Goal: Obtain resource: Download file/media

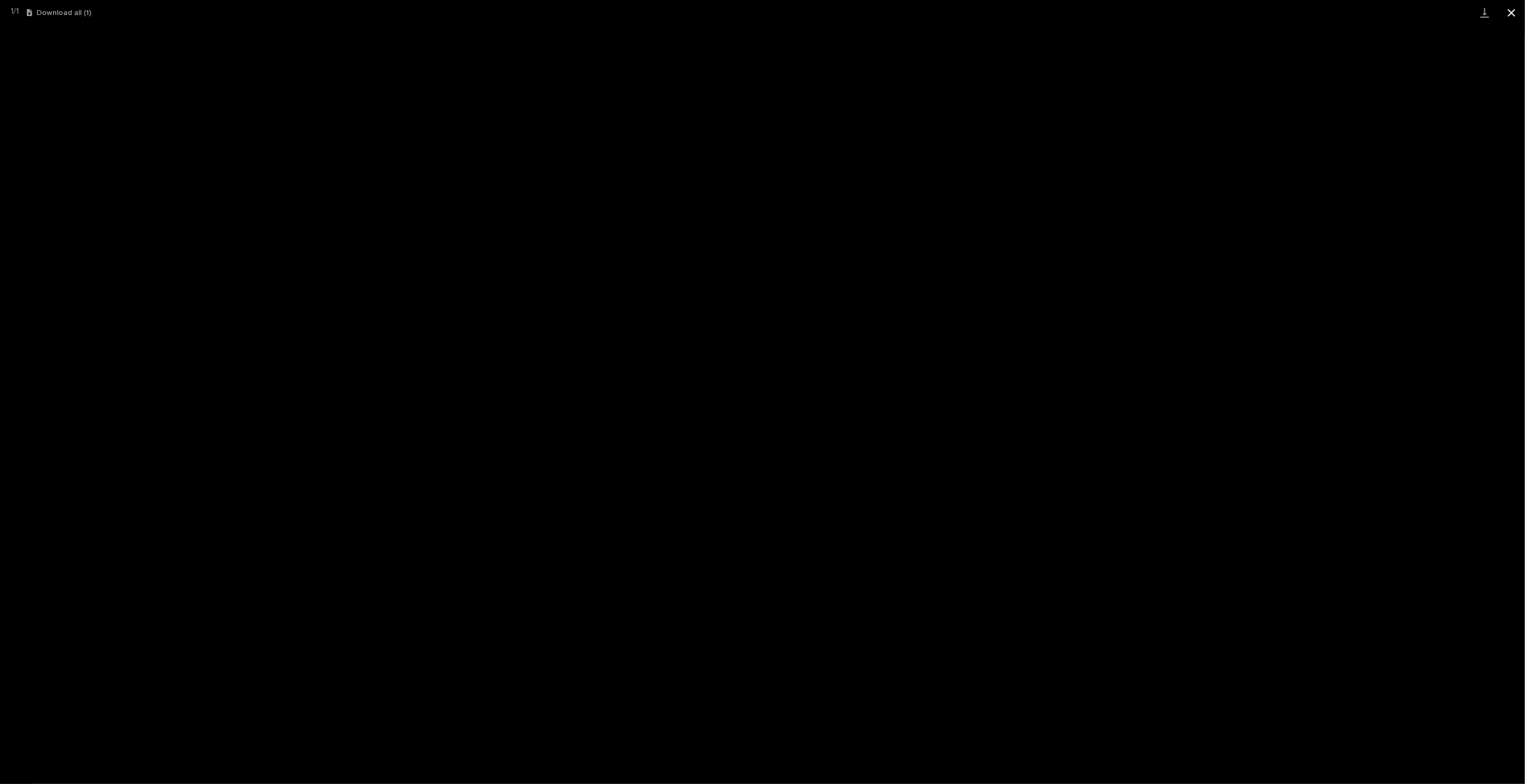
click at [1515, 15] on button "Close gallery" at bounding box center [1511, 12] width 27 height 25
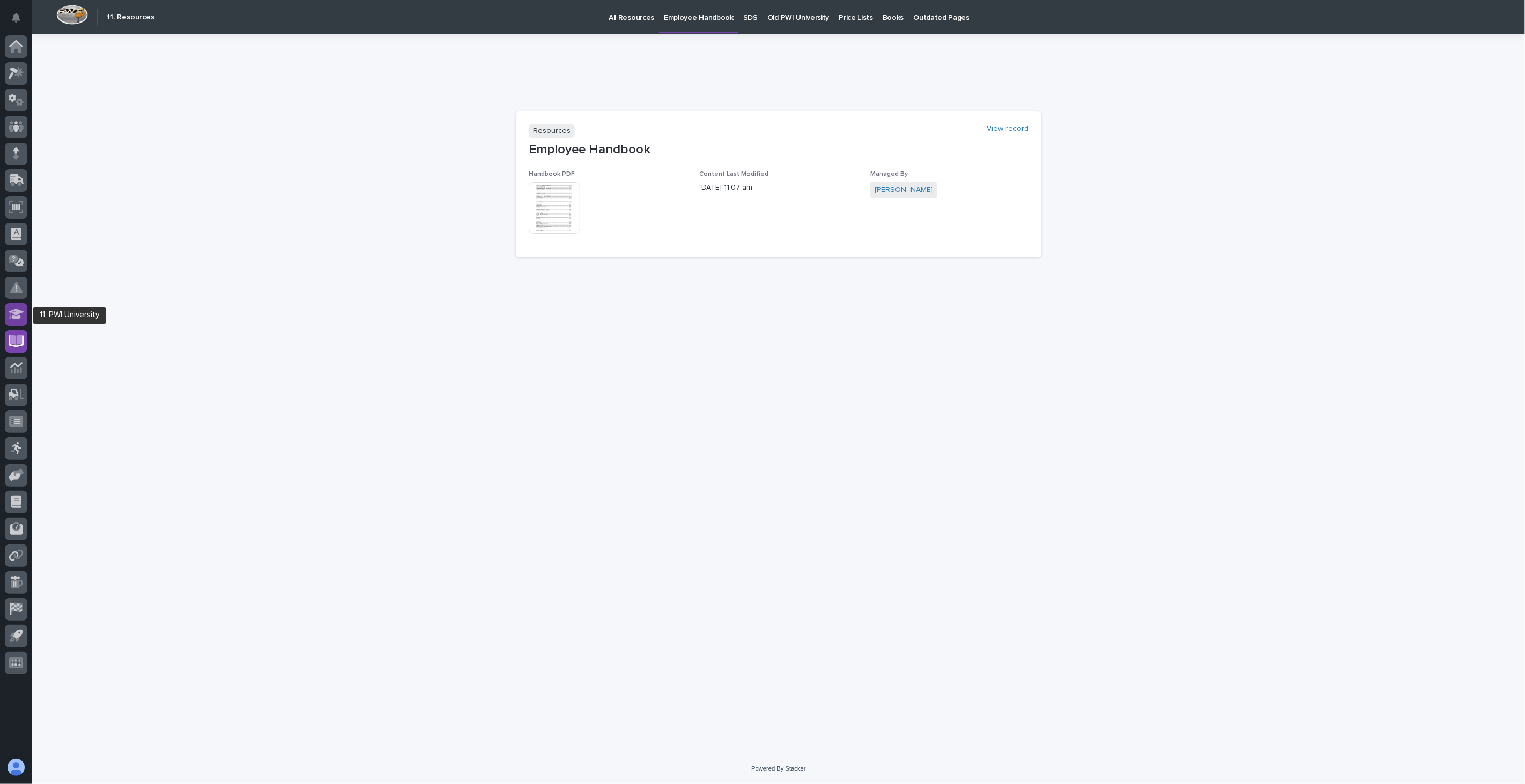
click at [18, 315] on icon at bounding box center [16, 313] width 15 height 10
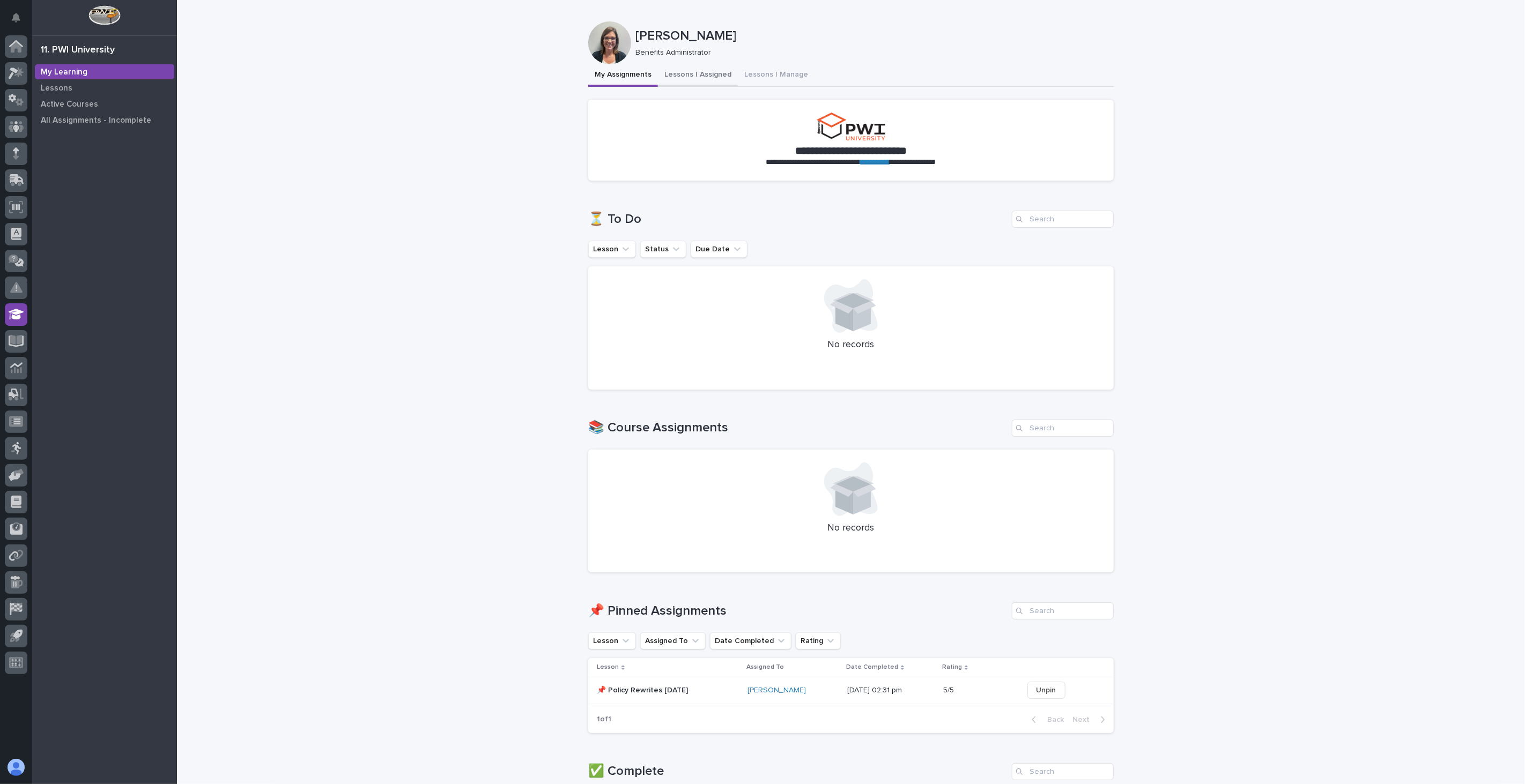
click at [693, 73] on button "Lessons I Assigned" at bounding box center [698, 75] width 80 height 23
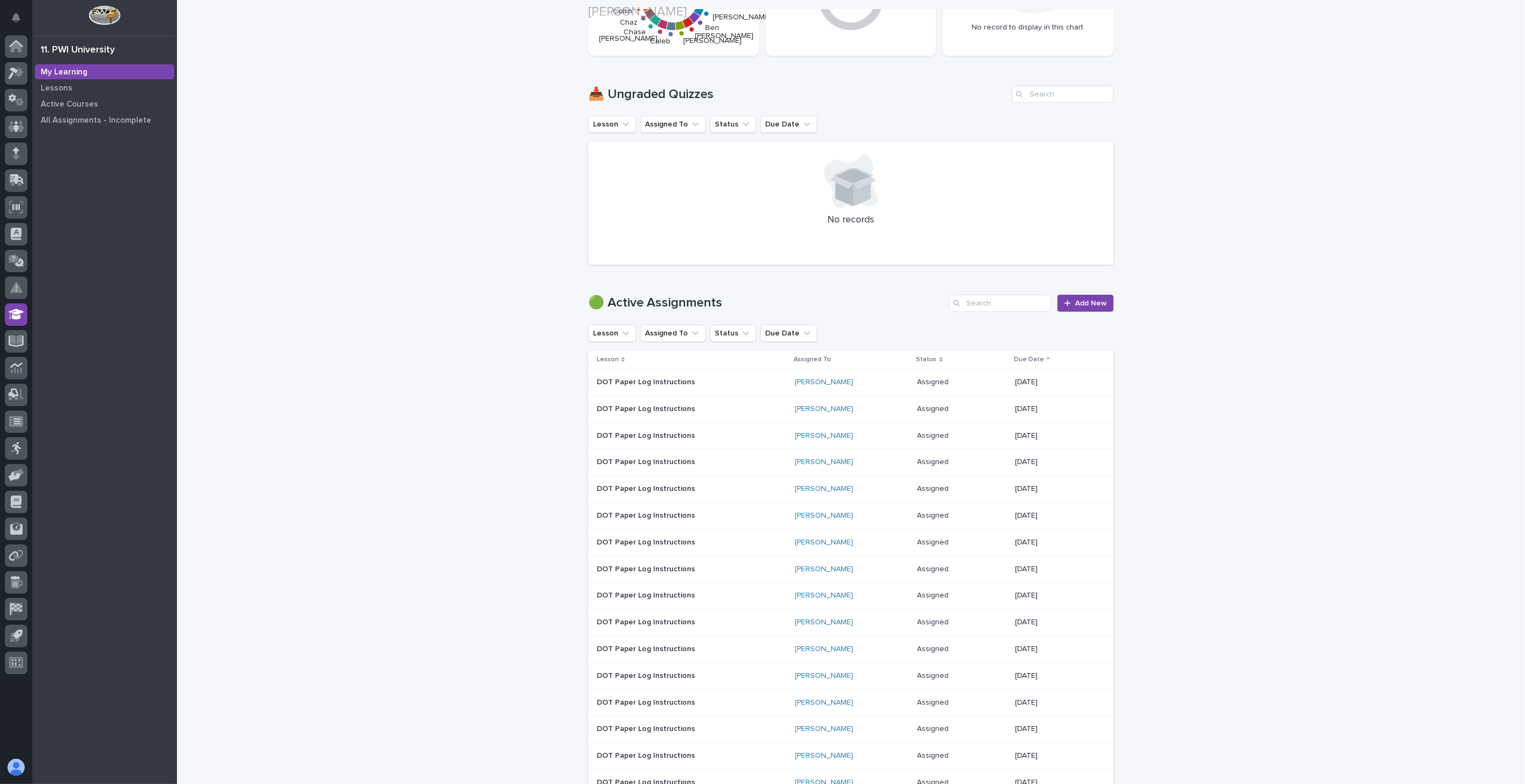
scroll to position [179, 0]
click at [1000, 303] on input "Search" at bounding box center [1000, 303] width 102 height 17
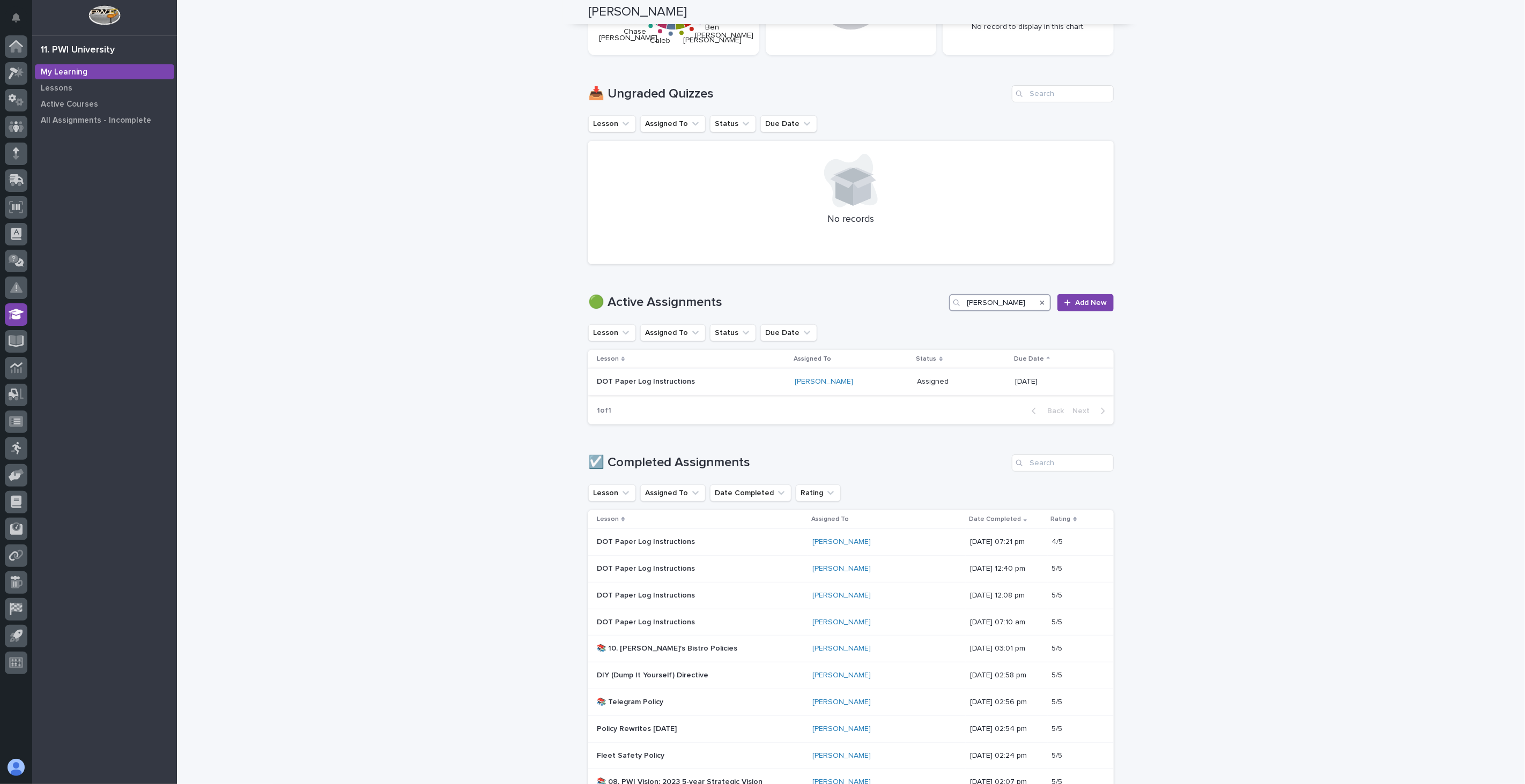
type input "[PERSON_NAME]"
click at [729, 384] on p "DOT Paper Log Instructions" at bounding box center [690, 382] width 188 height 9
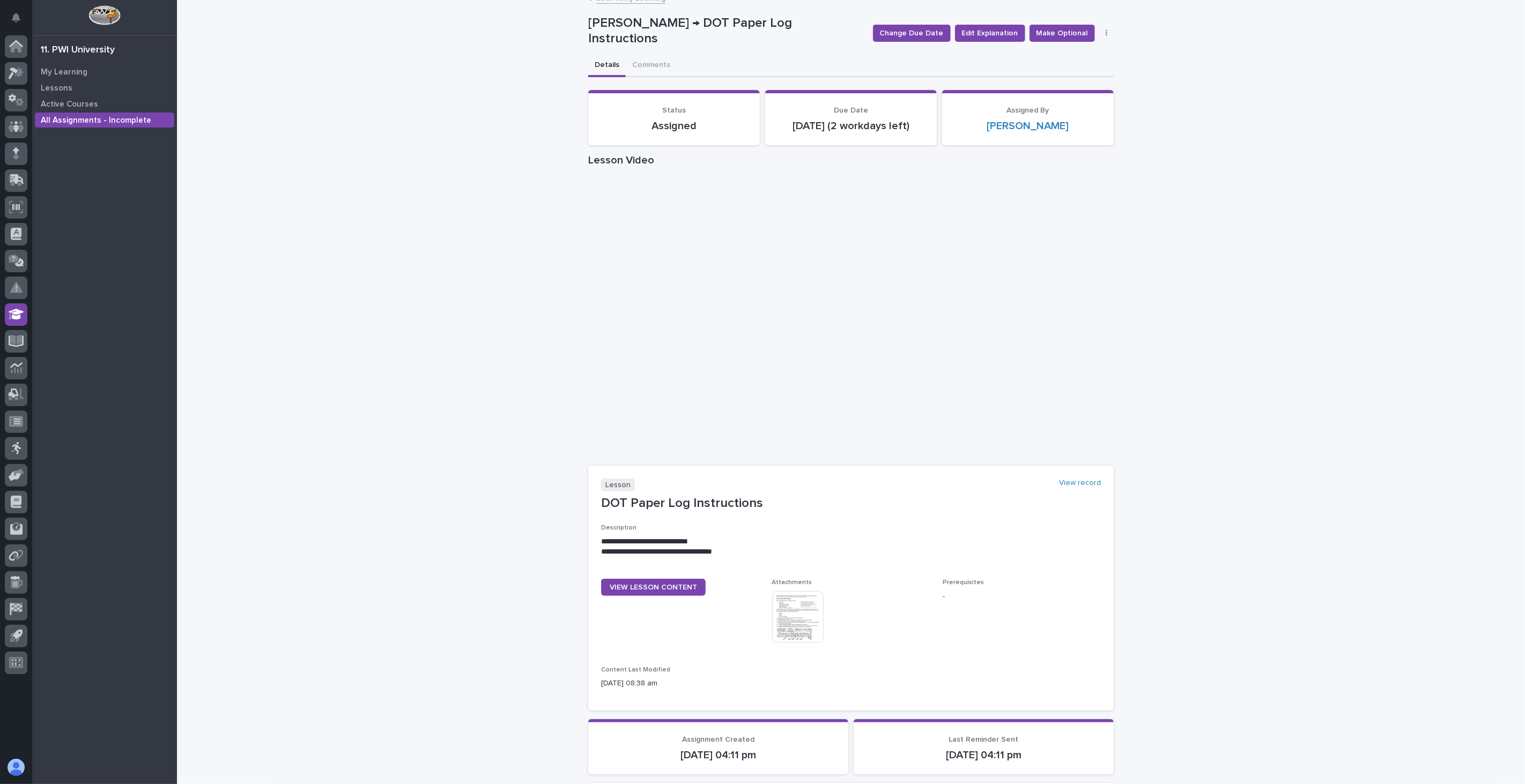
scroll to position [60, 0]
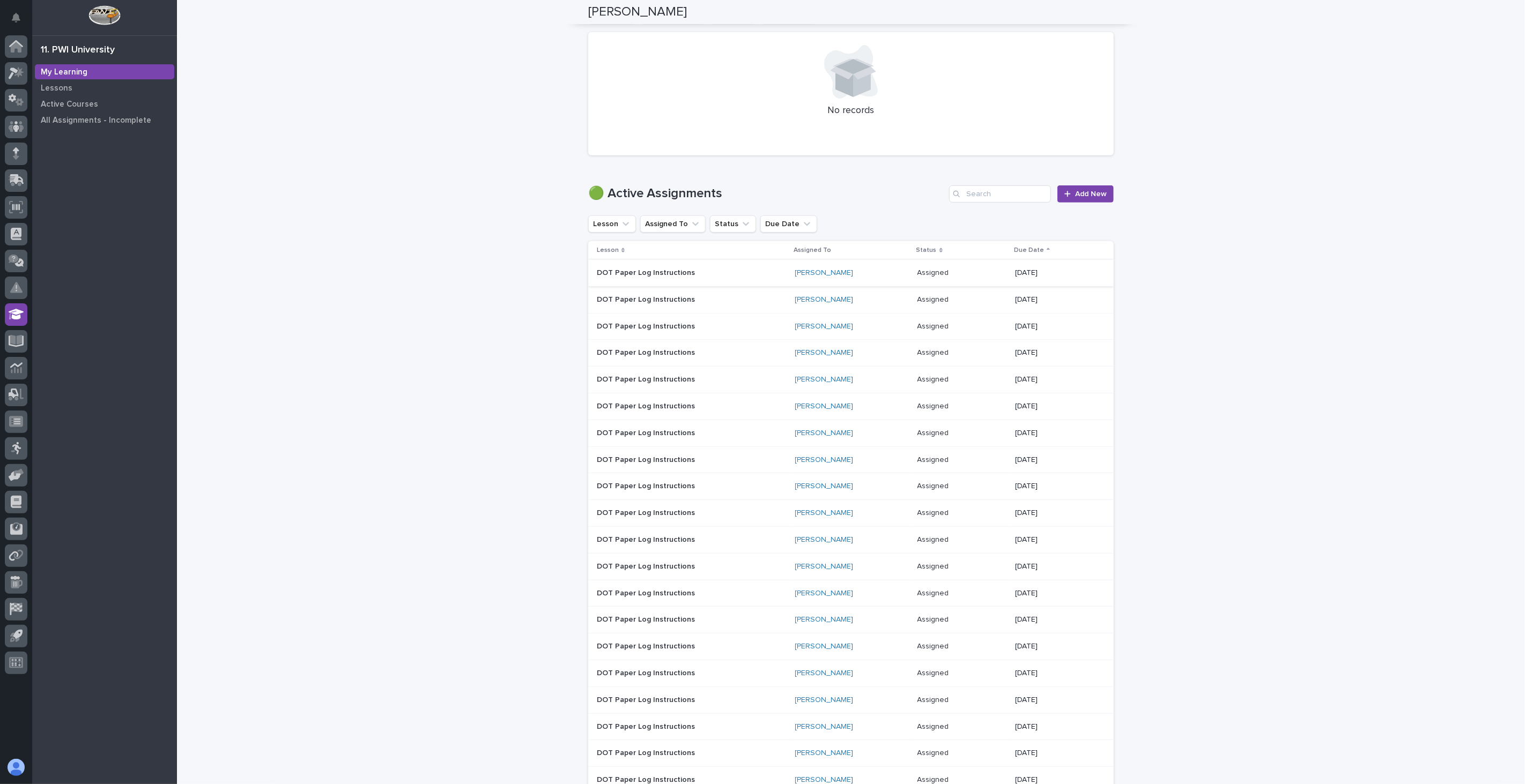
scroll to position [238, 0]
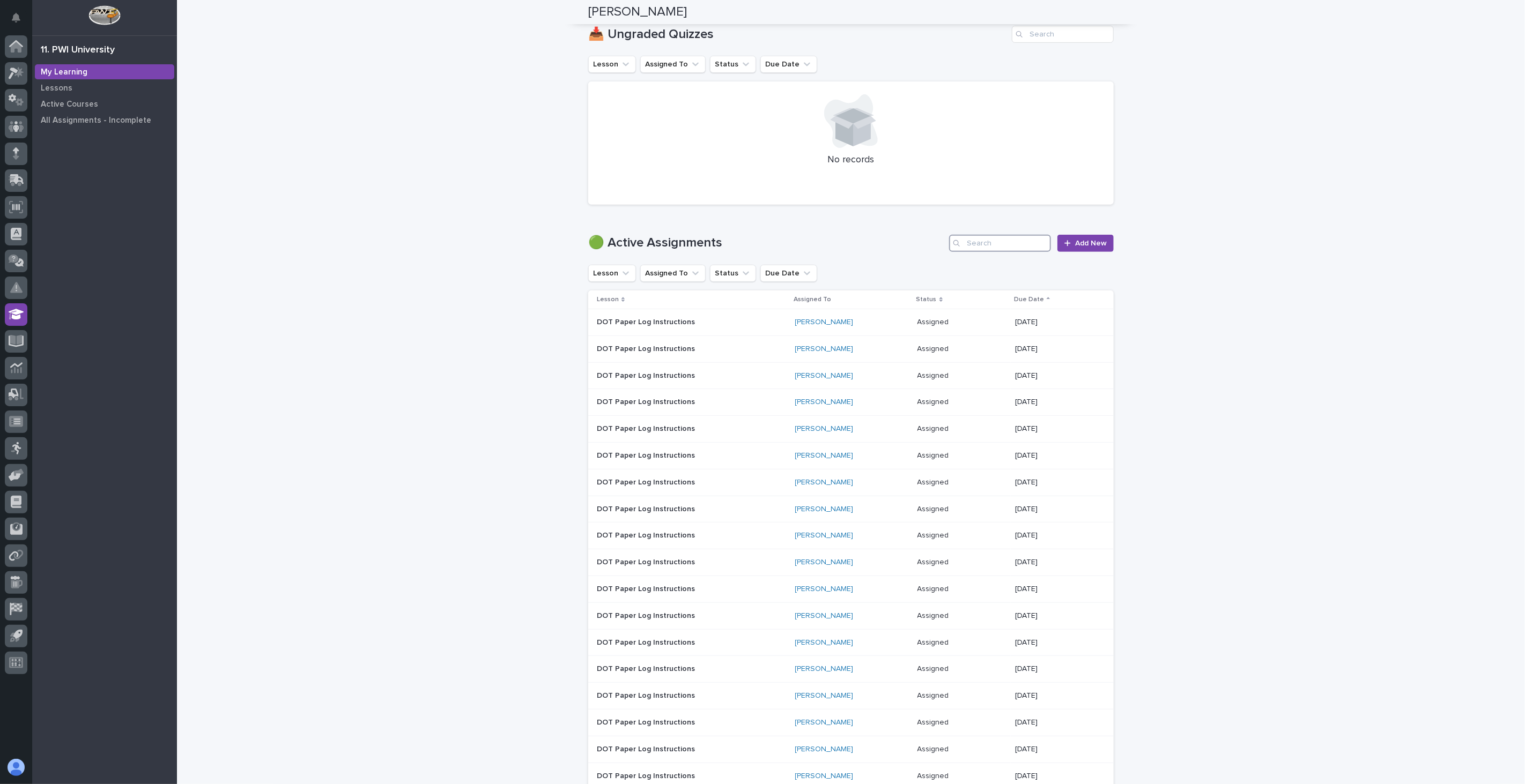
click at [1005, 244] on input "Search" at bounding box center [1000, 244] width 102 height 17
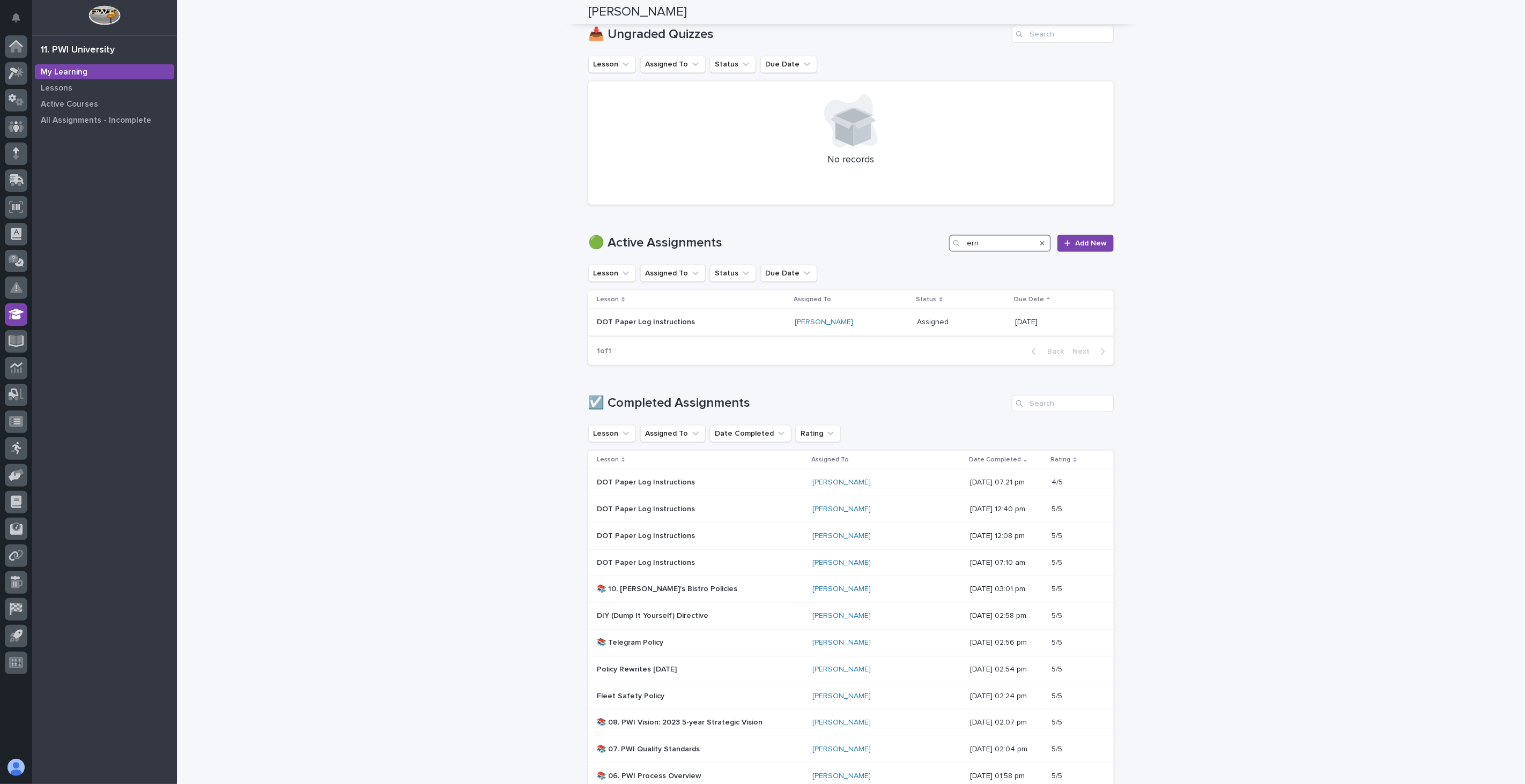
type input "ern"
click at [711, 323] on p "DOT Paper Log Instructions" at bounding box center [690, 322] width 188 height 9
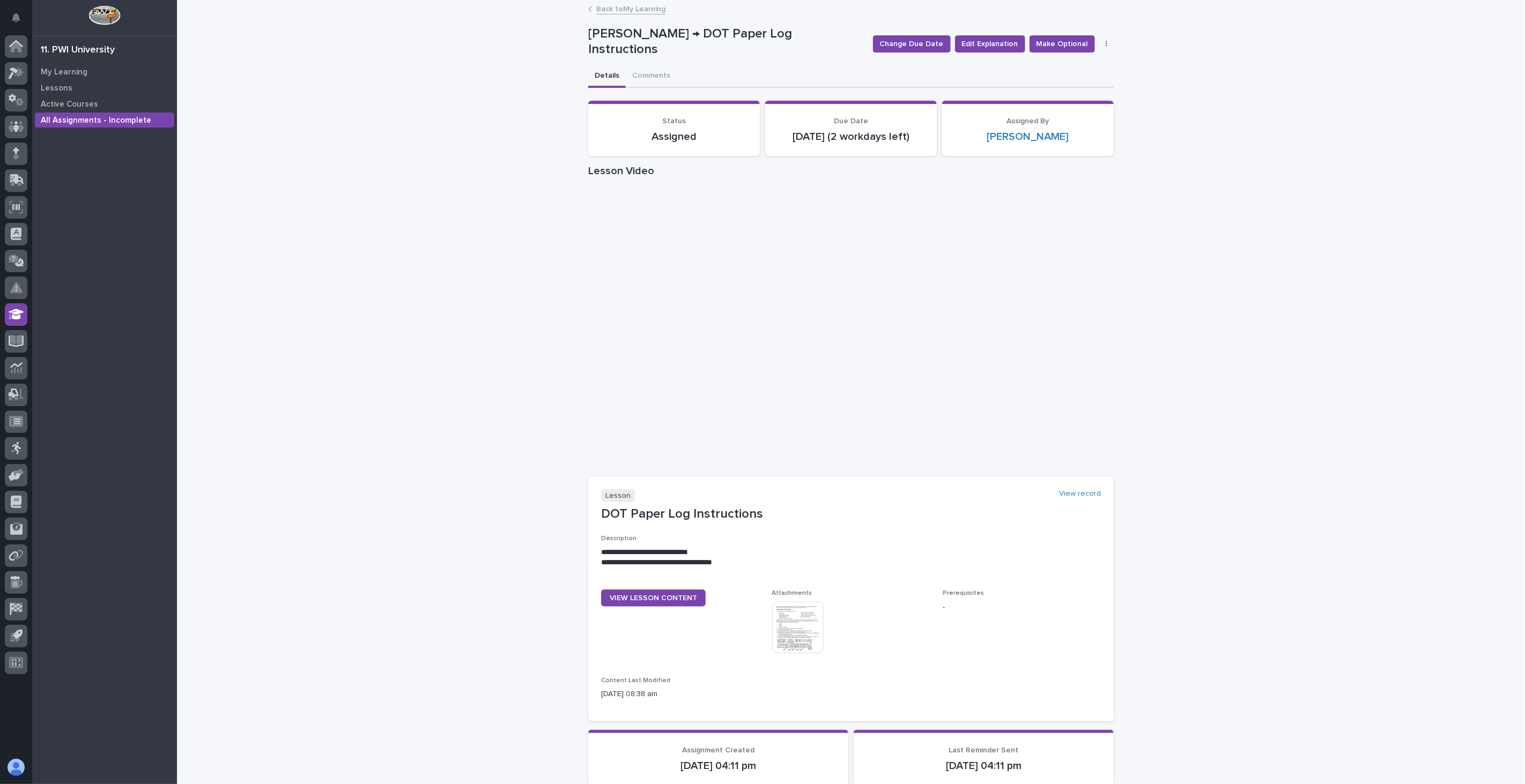
click at [789, 637] on img at bounding box center [798, 628] width 52 height 52
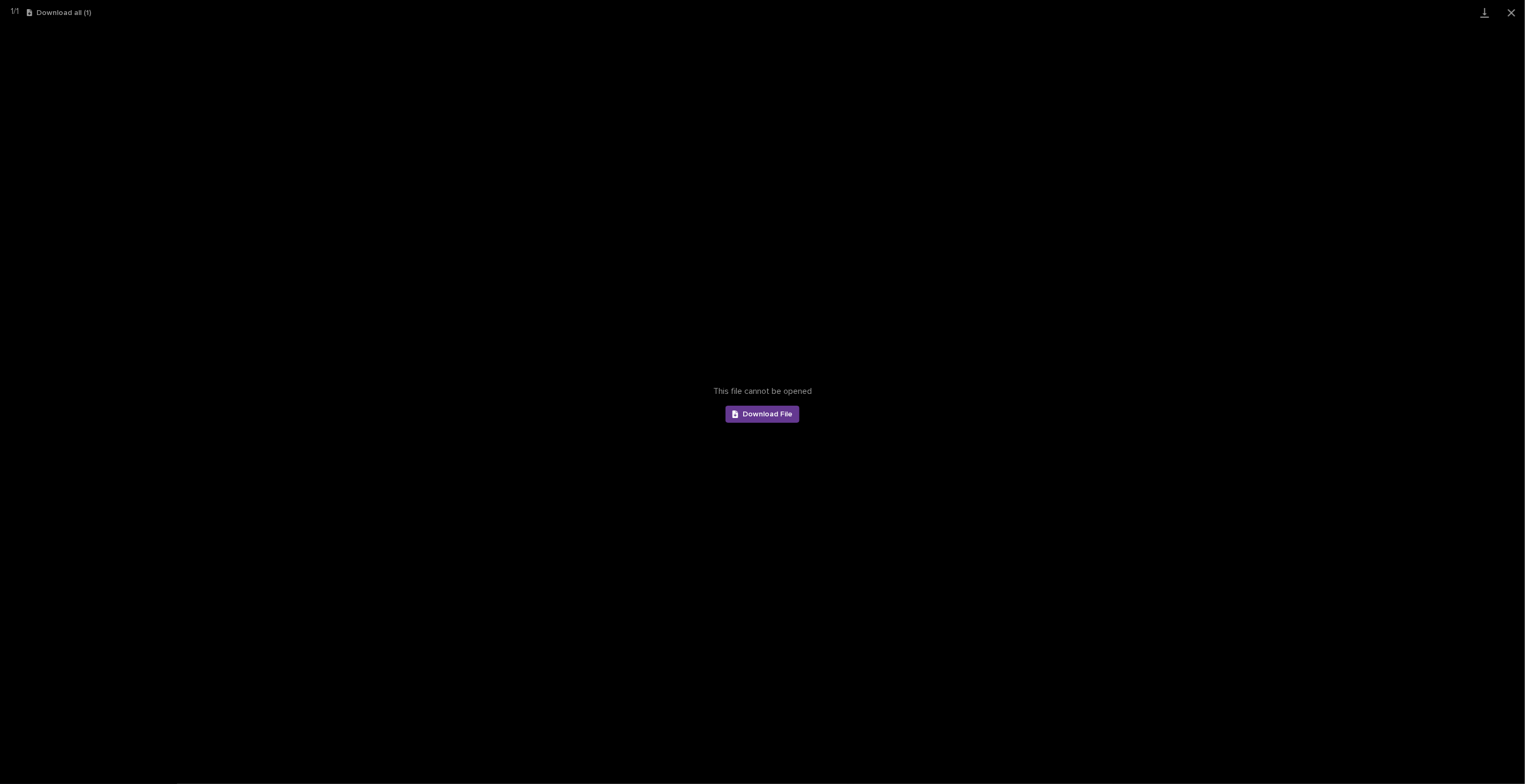
click at [765, 415] on span "Download File" at bounding box center [767, 414] width 50 height 7
click at [1515, 12] on button "Close gallery" at bounding box center [1511, 12] width 27 height 25
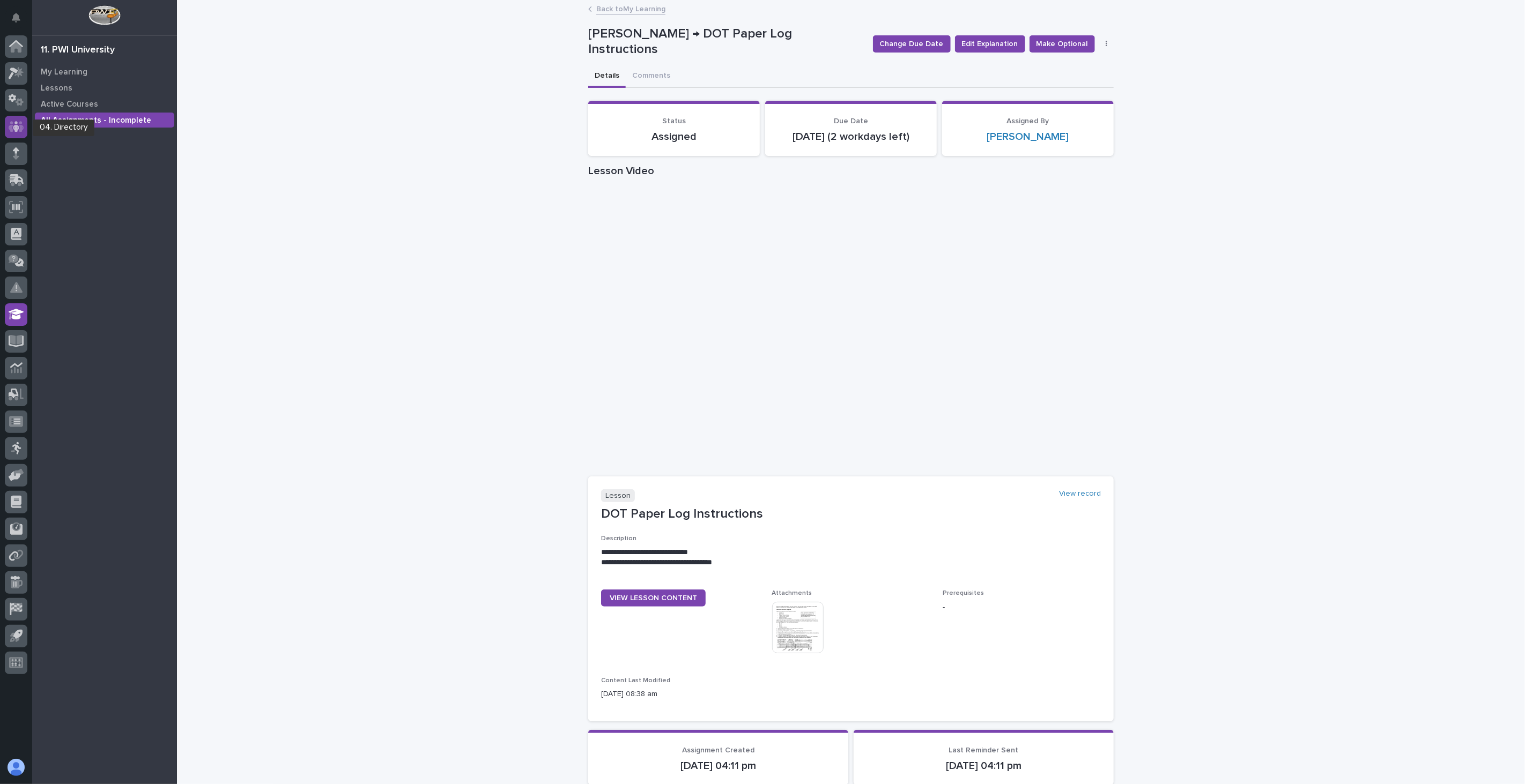
click at [15, 126] on icon at bounding box center [16, 126] width 6 height 10
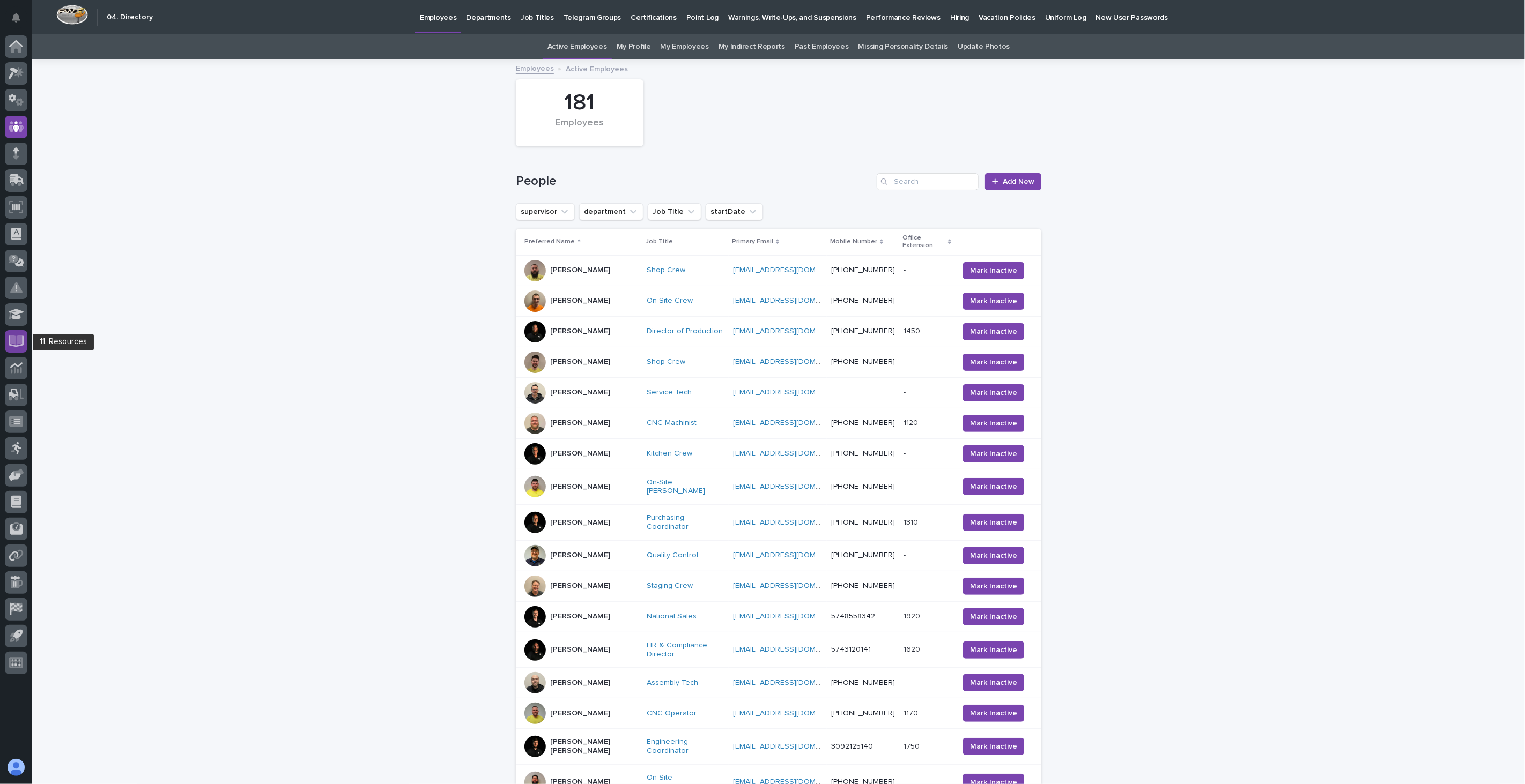
click at [7, 341] on div at bounding box center [16, 341] width 23 height 23
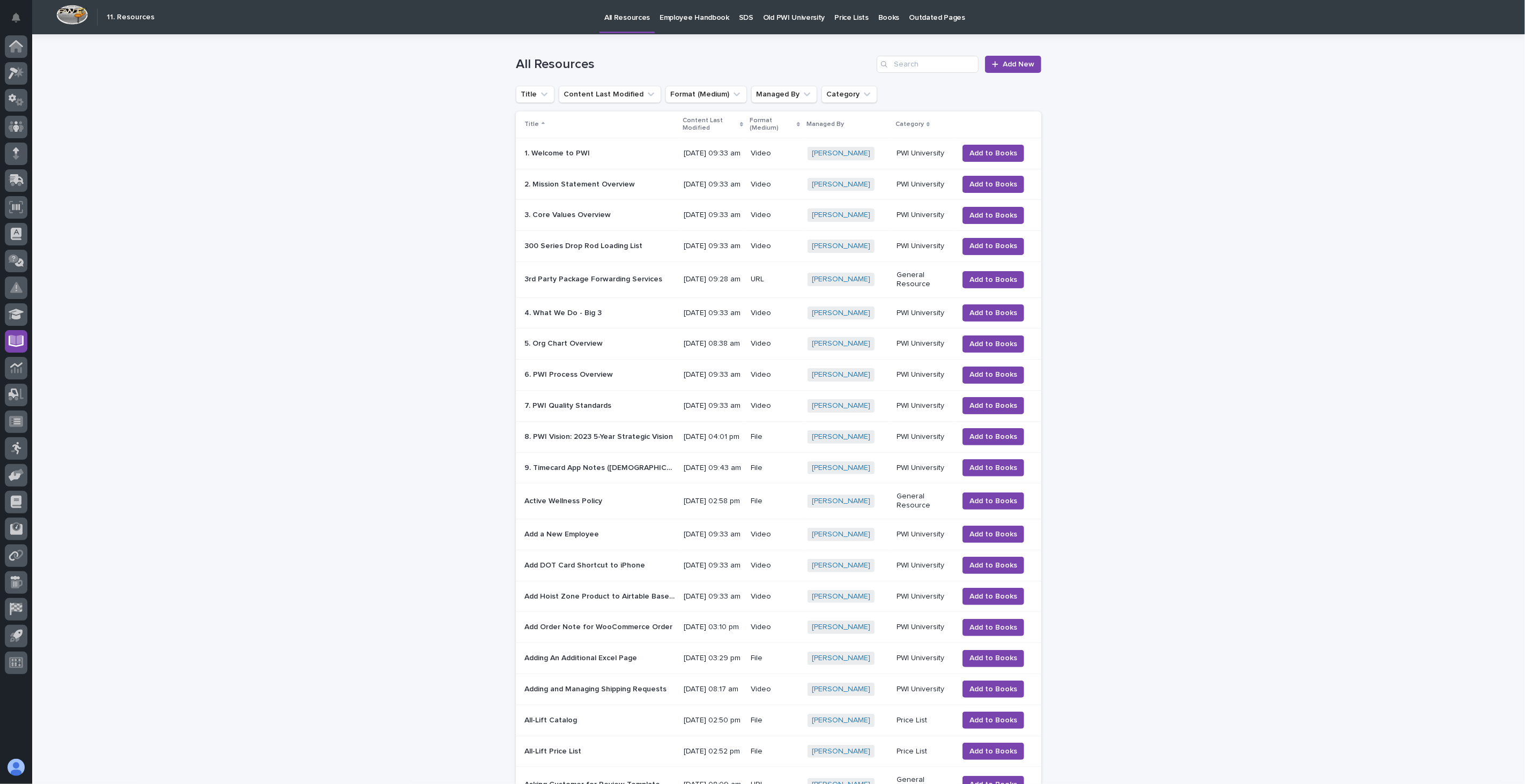
click at [705, 15] on p "Employee Handbook" at bounding box center [695, 11] width 70 height 23
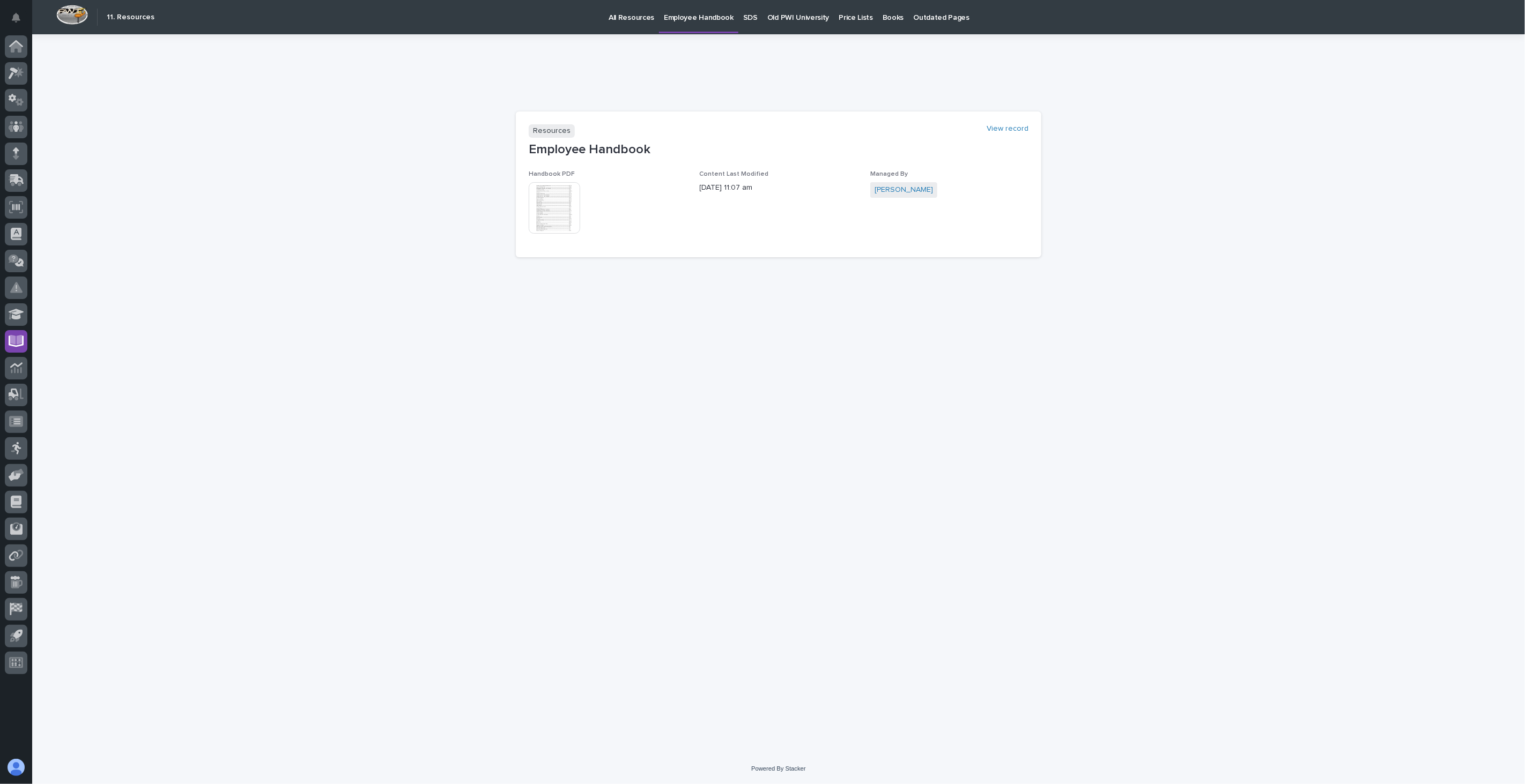
click at [554, 206] on img at bounding box center [555, 208] width 52 height 52
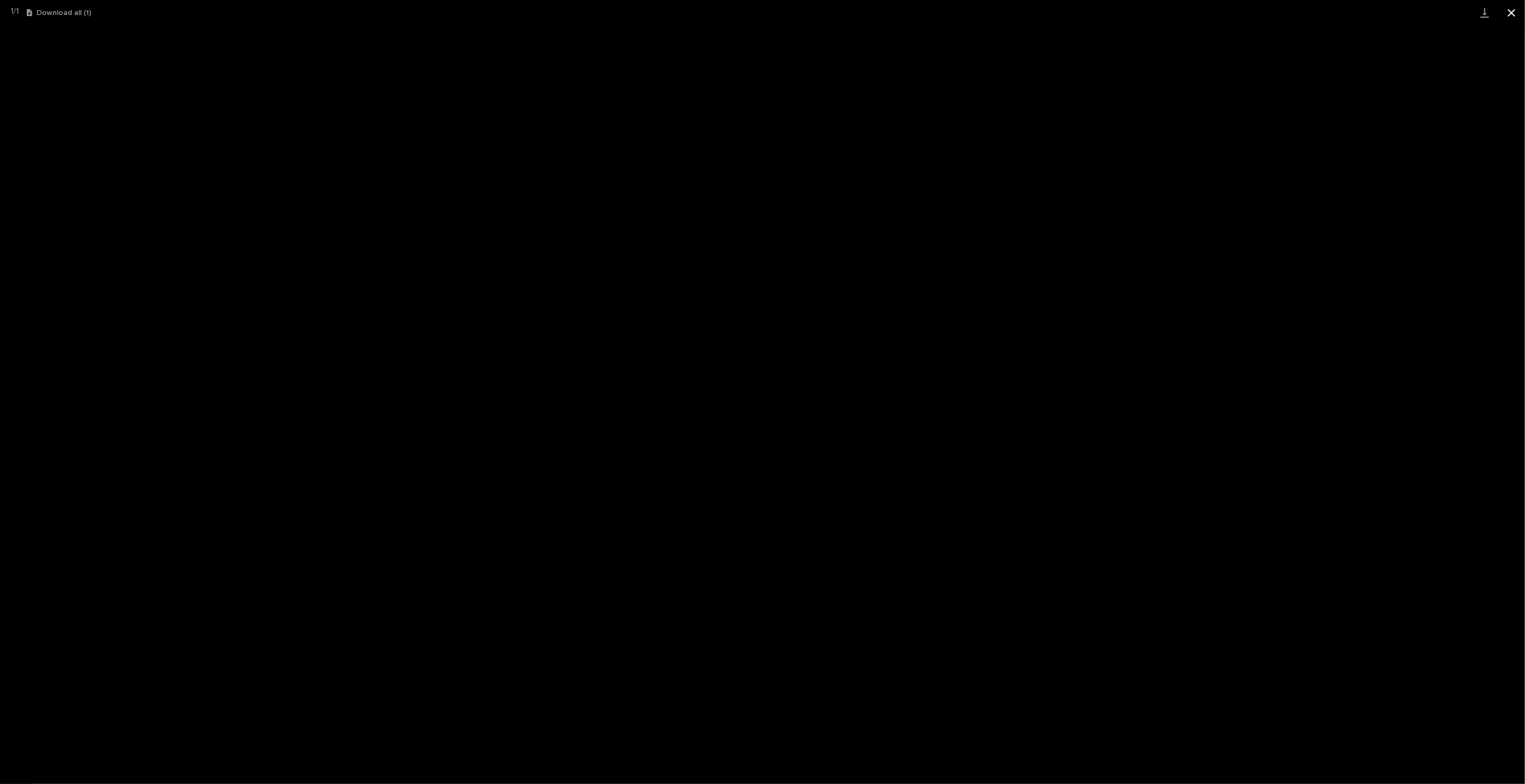
click at [1512, 12] on button "Close gallery" at bounding box center [1511, 12] width 27 height 25
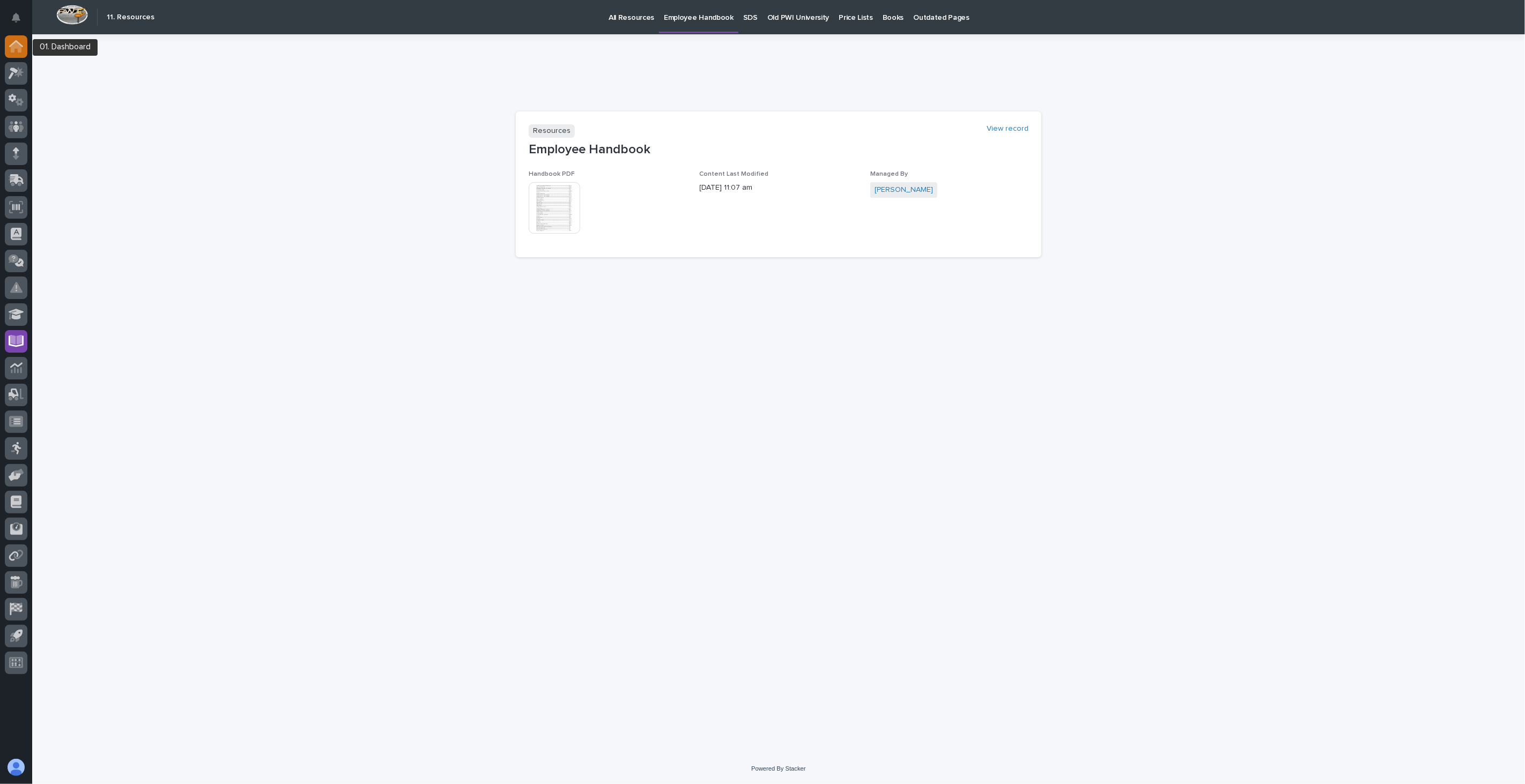
click at [10, 47] on icon at bounding box center [16, 47] width 14 height 12
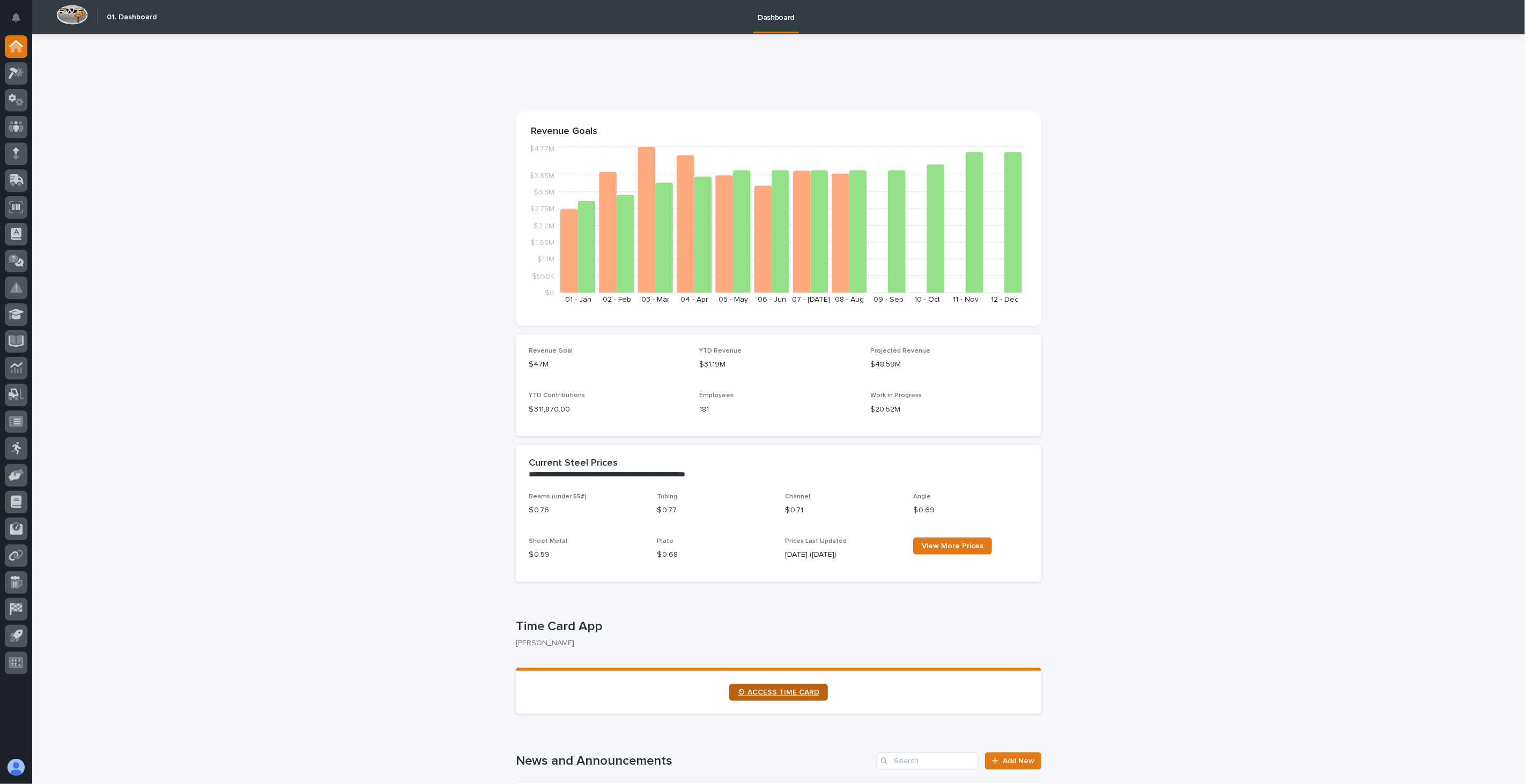
click at [790, 689] on span "⏲ ACCESS TIME CARD" at bounding box center [778, 693] width 82 height 7
